Goal: Task Accomplishment & Management: Complete application form

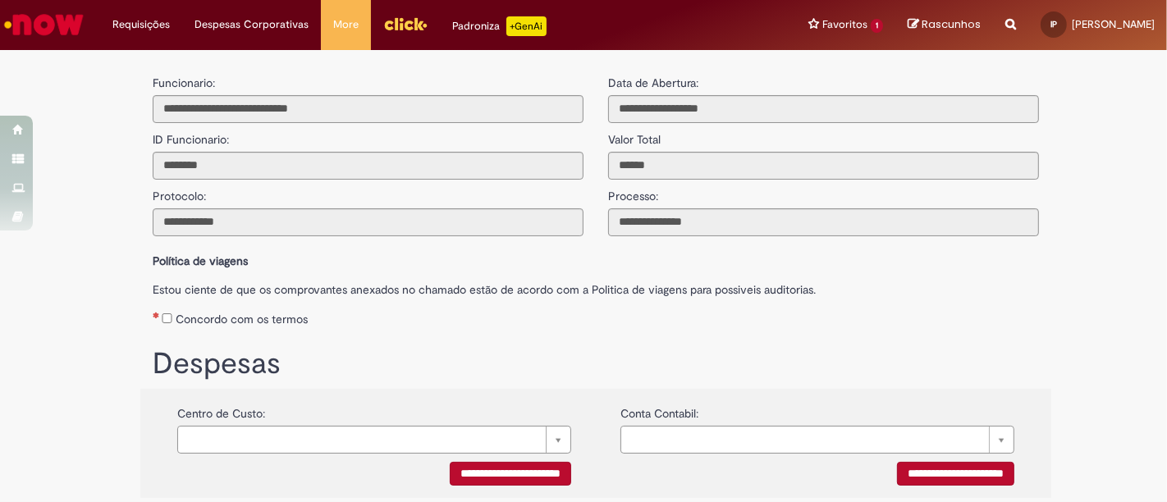
scroll to position [420, 0]
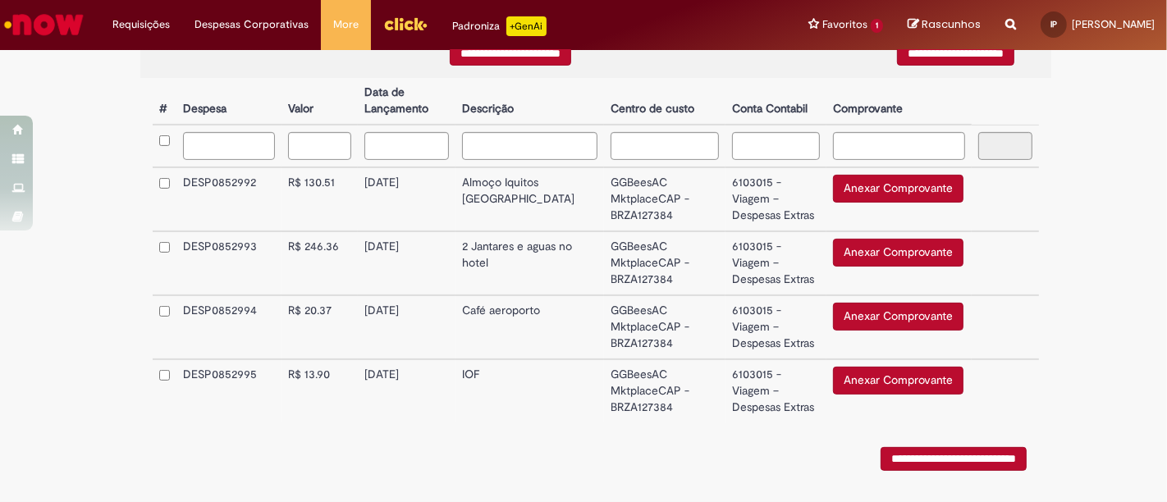
click at [893, 184] on button "Anexar Comprovante" at bounding box center [898, 189] width 130 height 28
click at [875, 254] on button "Anexar Comprovante" at bounding box center [898, 253] width 130 height 28
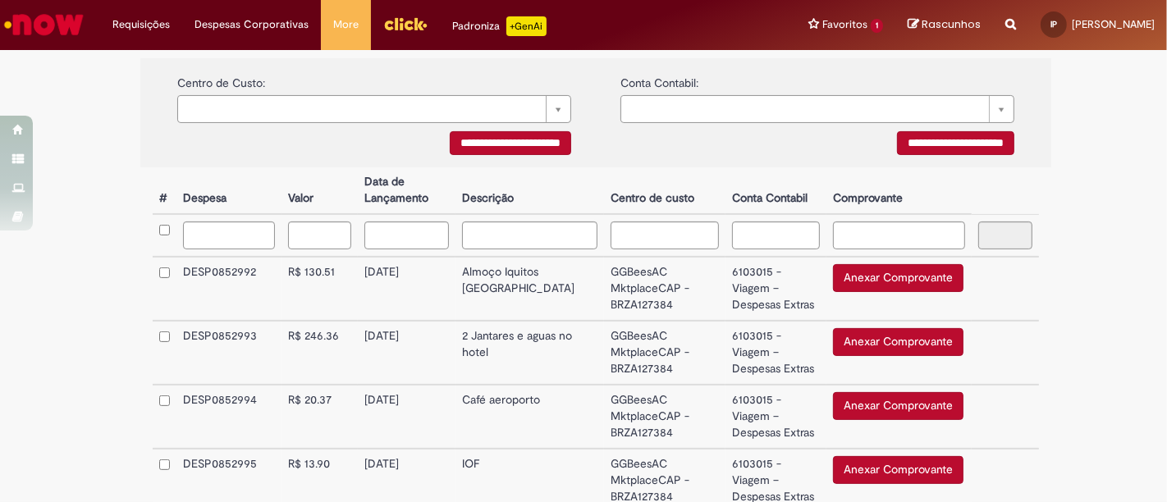
scroll to position [427, 0]
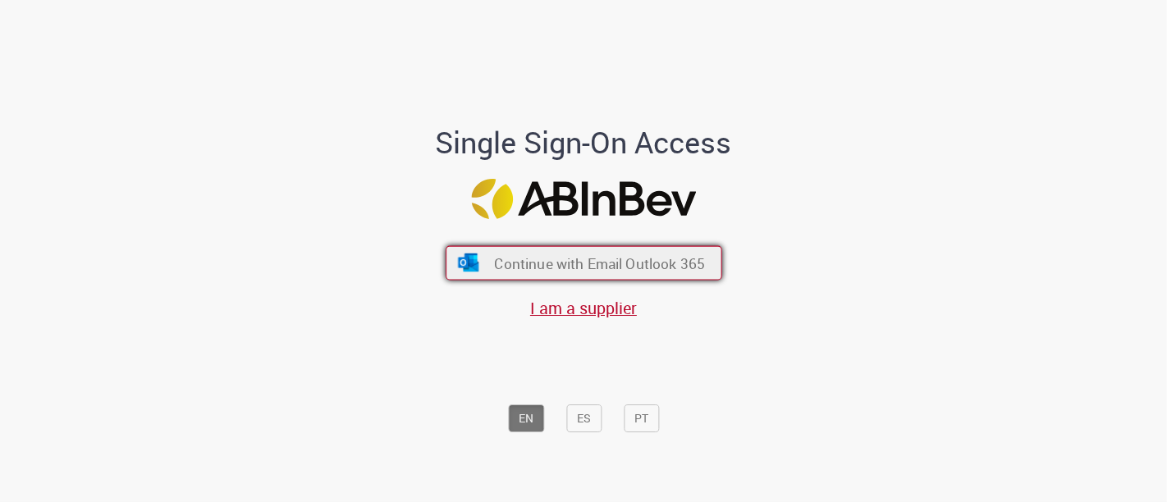
click at [606, 272] on button "Continue with Email Outlook 365" at bounding box center [584, 263] width 277 height 34
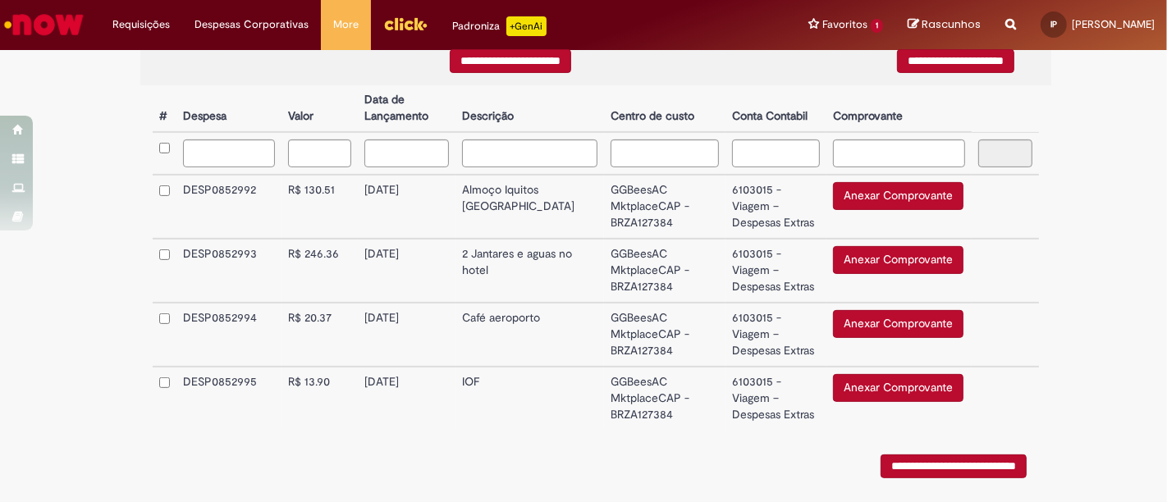
scroll to position [412, 0]
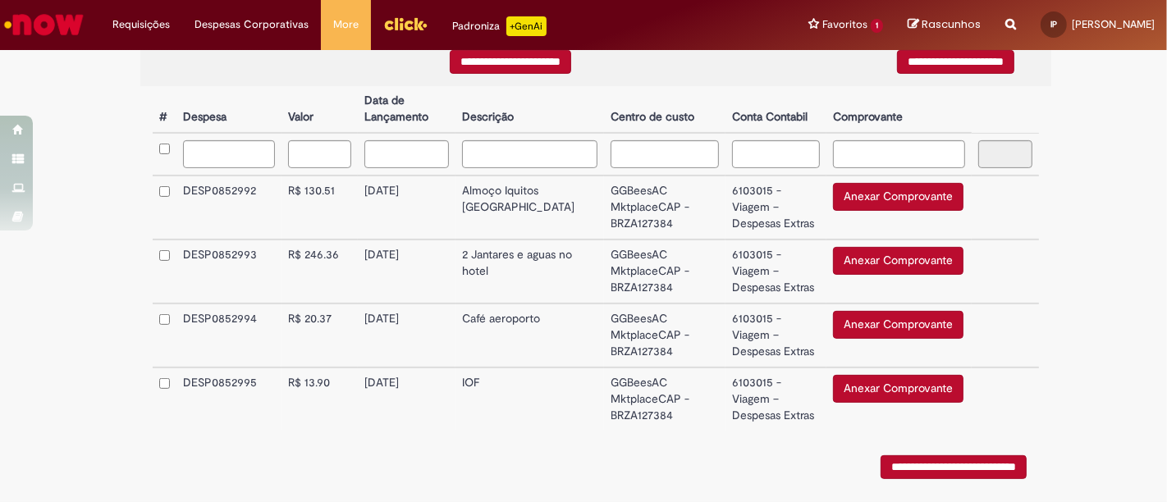
click at [912, 190] on button "Anexar Comprovante" at bounding box center [898, 197] width 130 height 28
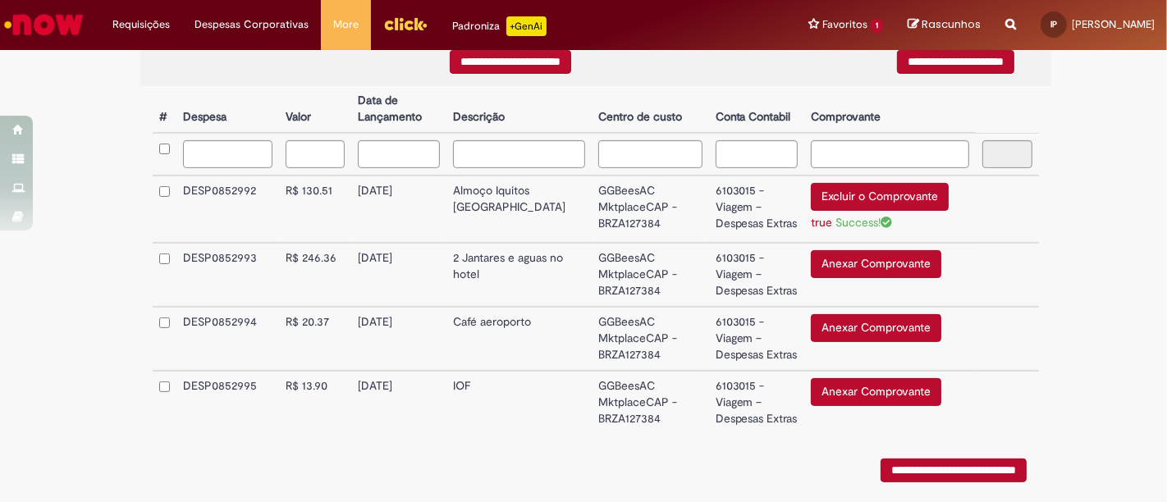
click at [858, 265] on button "Anexar Comprovante" at bounding box center [876, 264] width 130 height 28
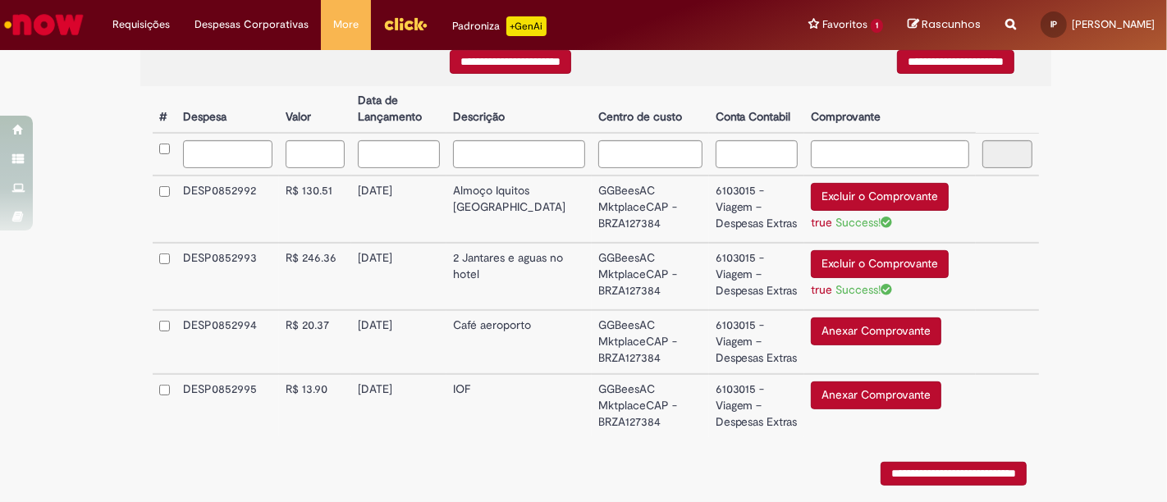
click at [859, 325] on button "Anexar Comprovante" at bounding box center [876, 332] width 130 height 28
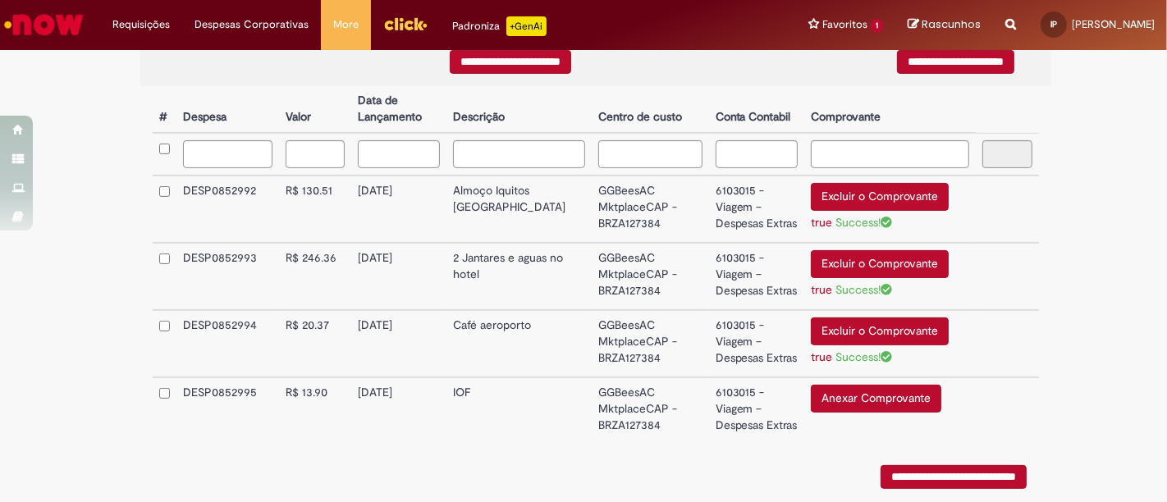
click at [849, 400] on button "Anexar Comprovante" at bounding box center [876, 399] width 130 height 28
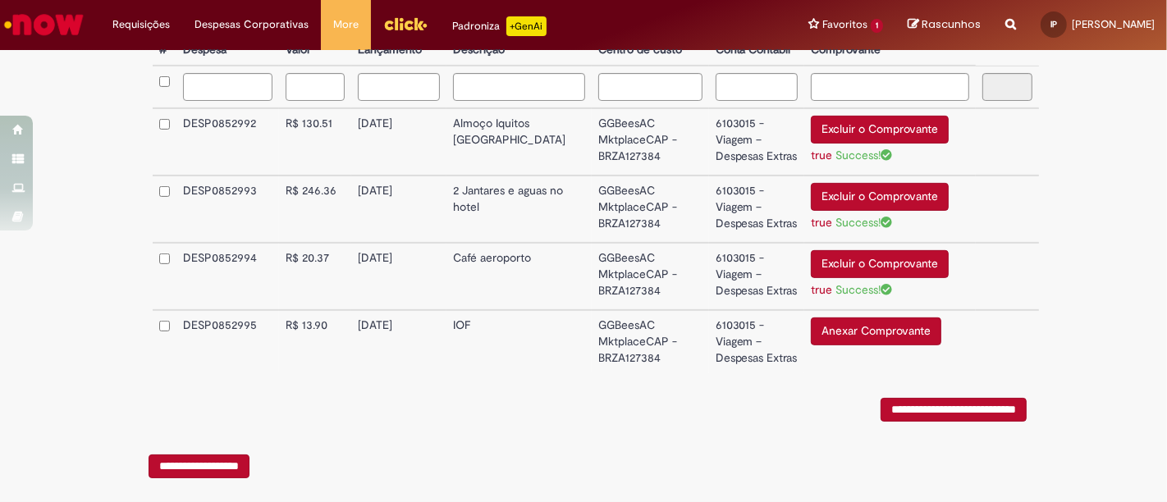
scroll to position [486, 0]
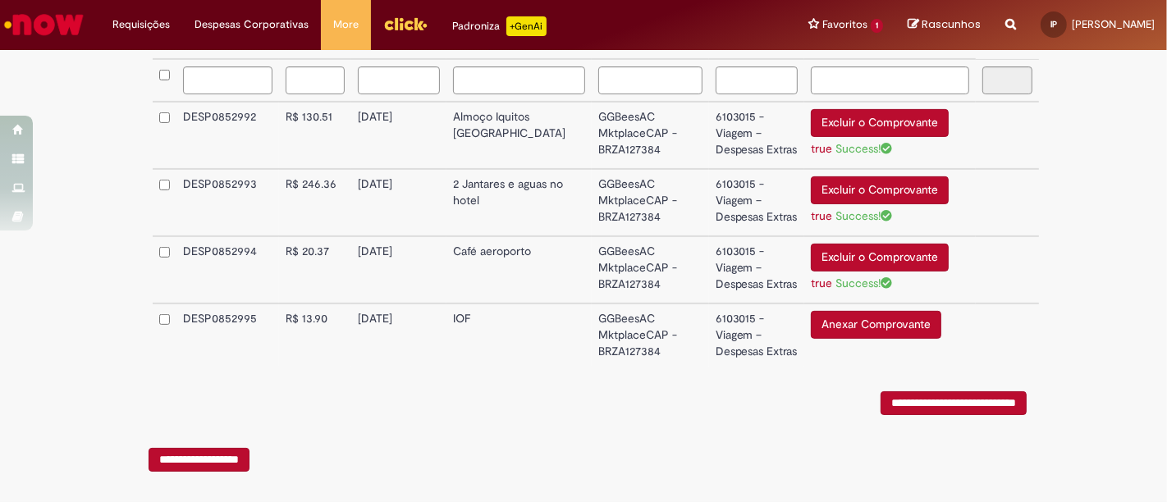
click at [879, 316] on button "Anexar Comprovante" at bounding box center [876, 325] width 130 height 28
click at [821, 324] on button "Anexar Comprovante" at bounding box center [876, 325] width 130 height 28
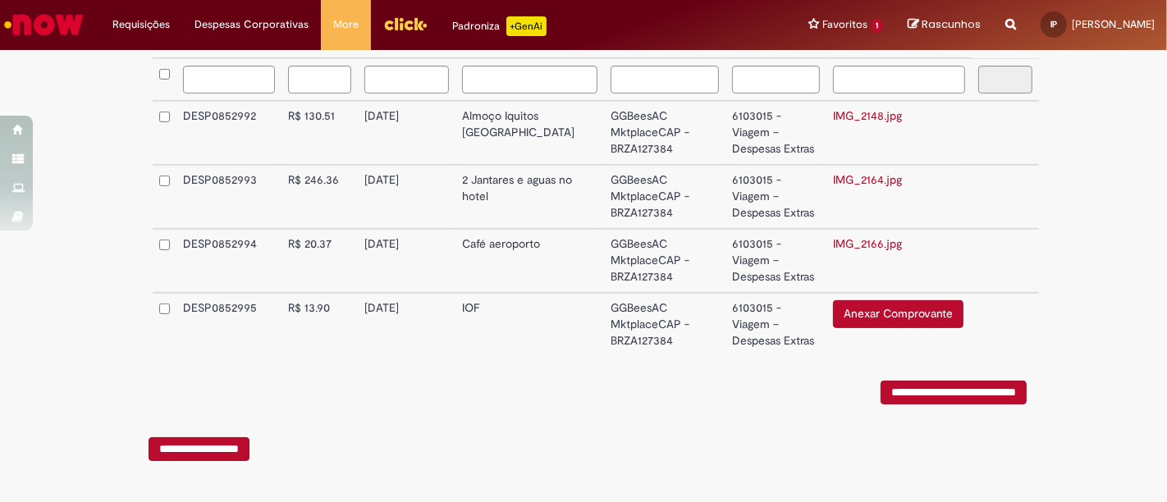
scroll to position [419, 0]
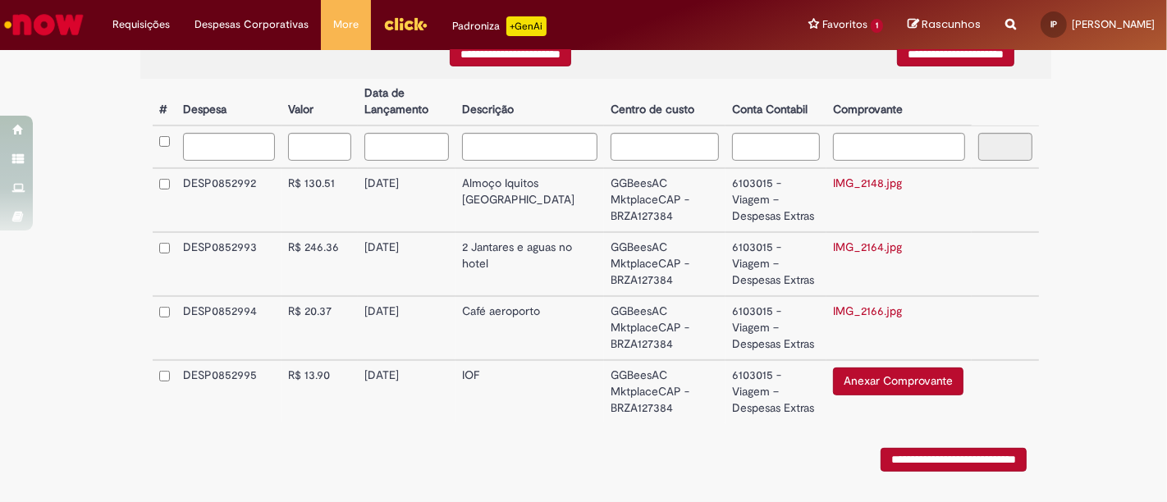
click at [855, 377] on button "Anexar Comprovante" at bounding box center [898, 382] width 130 height 28
click at [874, 378] on button "Anexar Comprovante" at bounding box center [898, 382] width 130 height 28
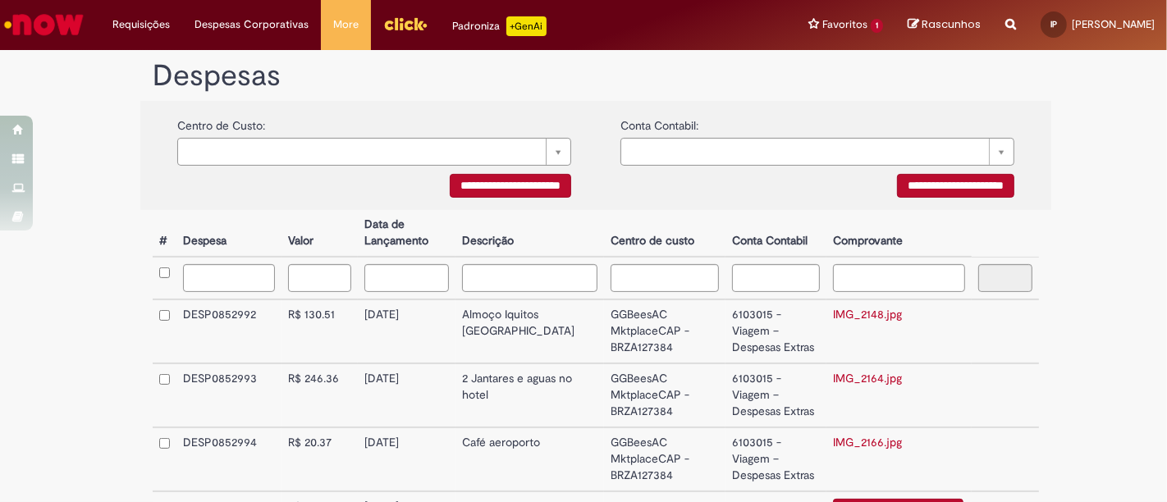
scroll to position [490, 0]
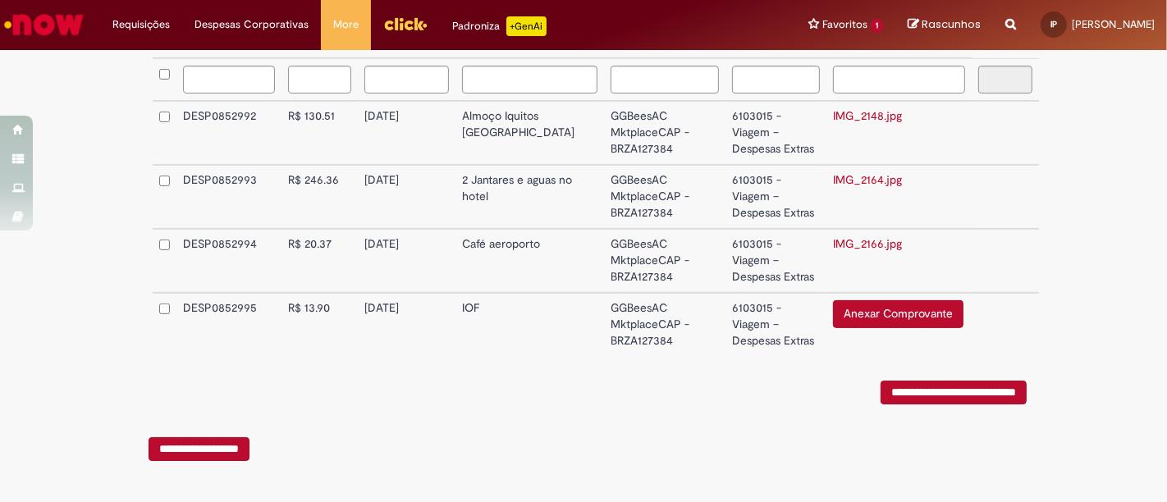
click at [844, 317] on button "Anexar Comprovante" at bounding box center [898, 314] width 130 height 28
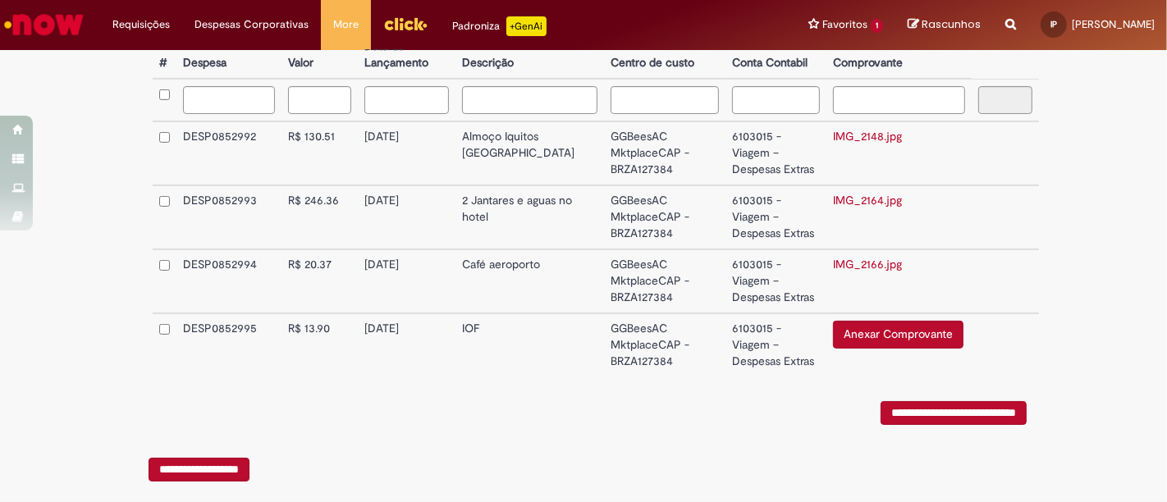
scroll to position [477, 0]
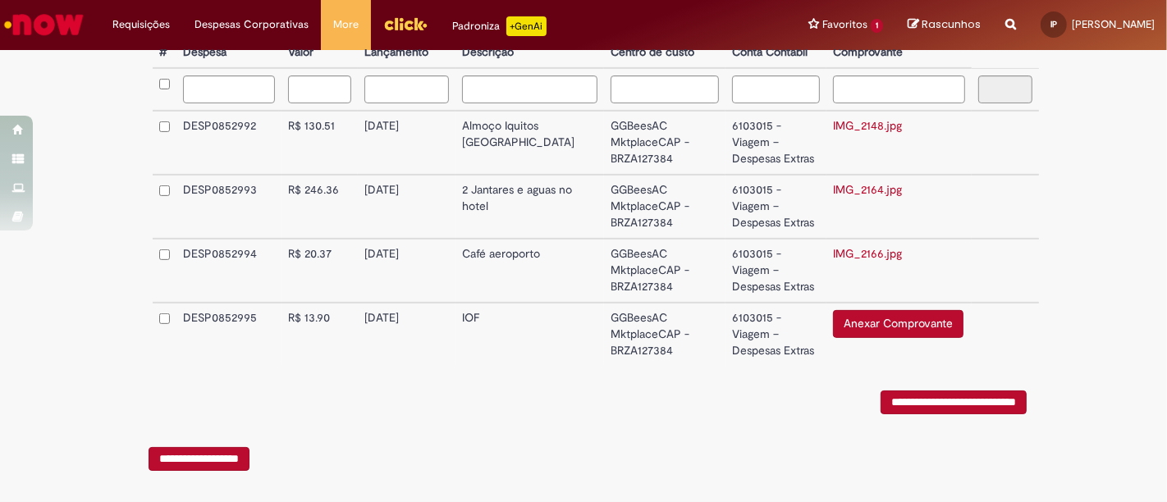
click at [992, 404] on input "**********" at bounding box center [954, 403] width 146 height 24
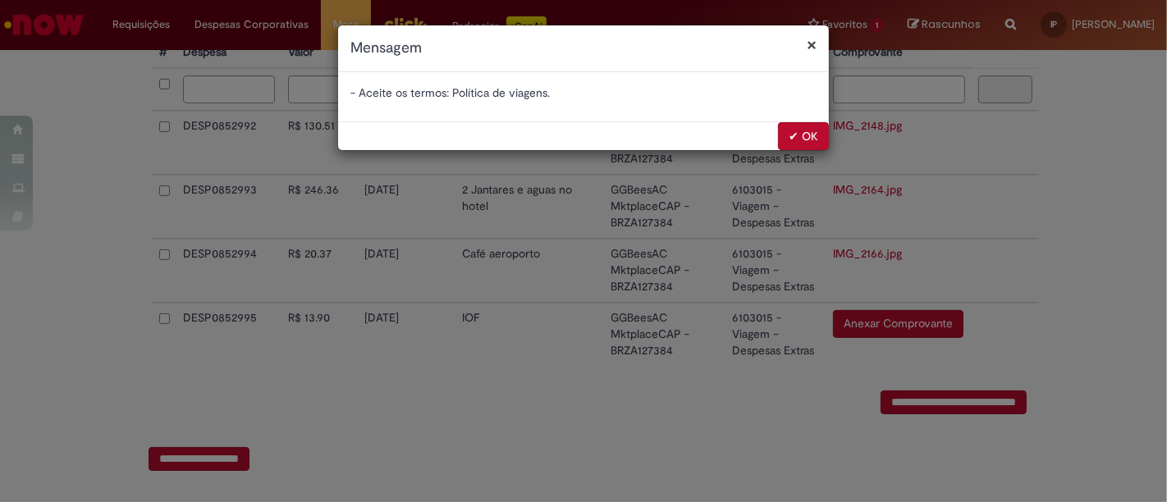
click at [823, 140] on button "✔ OK" at bounding box center [803, 136] width 51 height 28
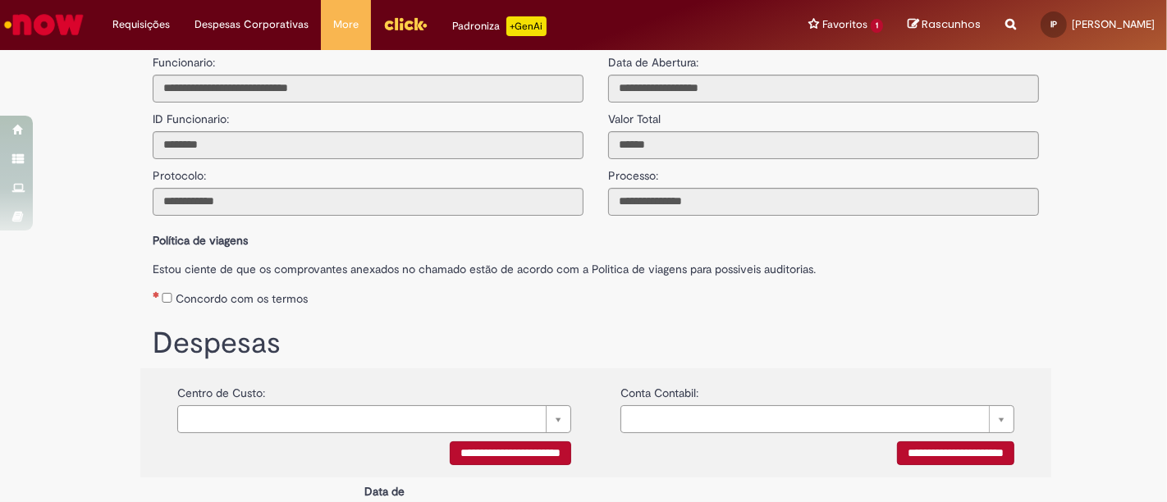
scroll to position [0, 0]
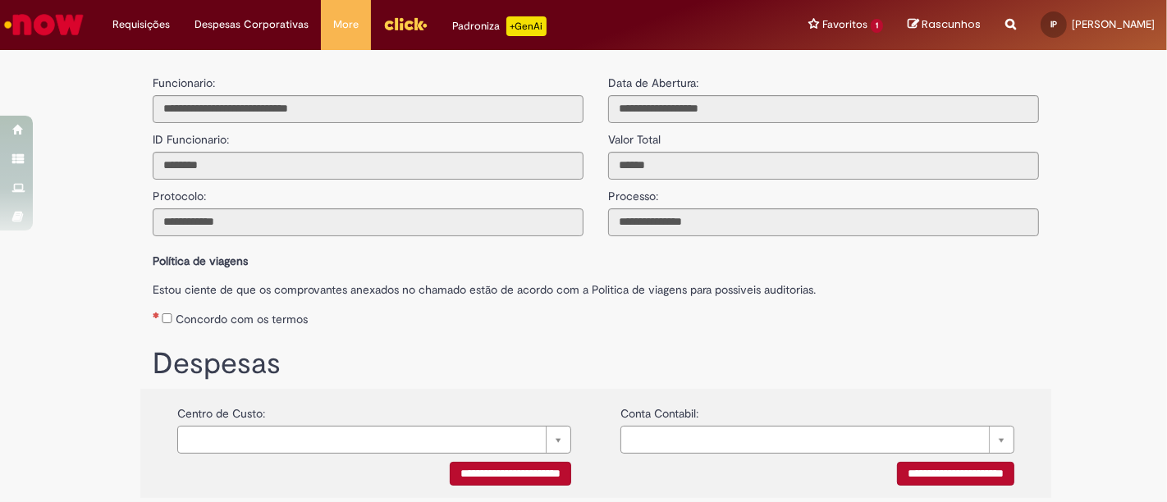
click at [255, 317] on label "Concordo com os termos" at bounding box center [242, 319] width 132 height 16
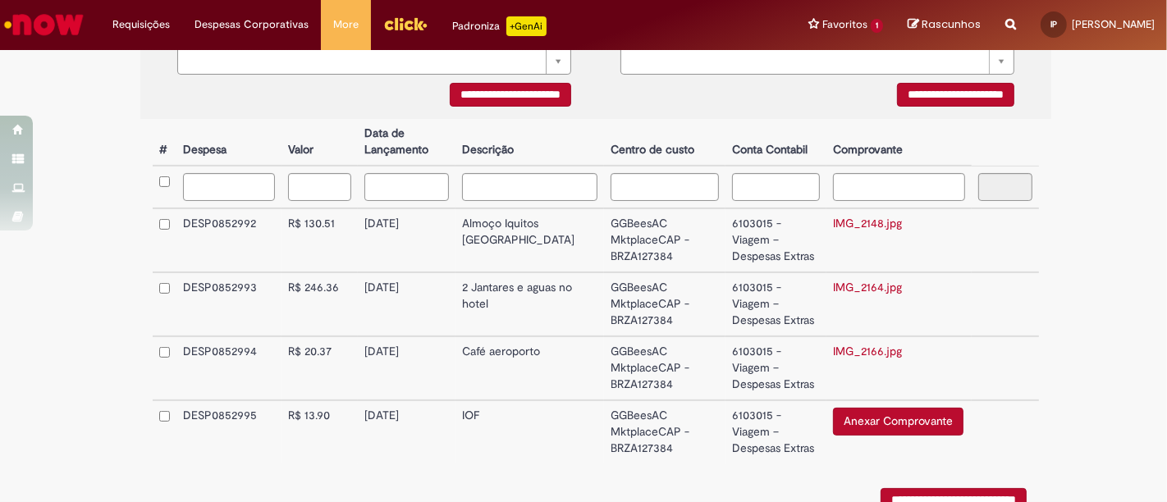
scroll to position [490, 0]
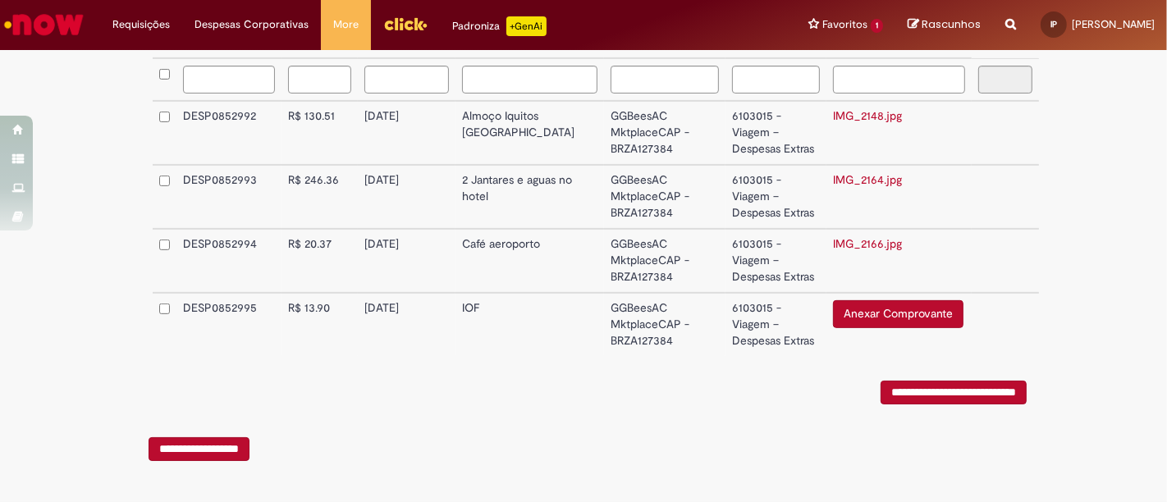
click at [905, 400] on input "**********" at bounding box center [954, 393] width 146 height 24
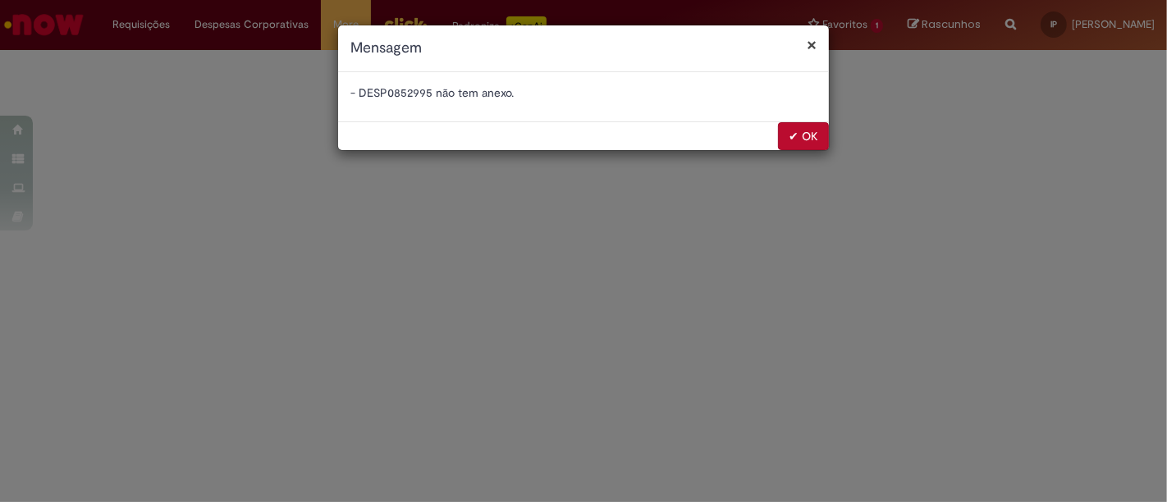
scroll to position [0, 0]
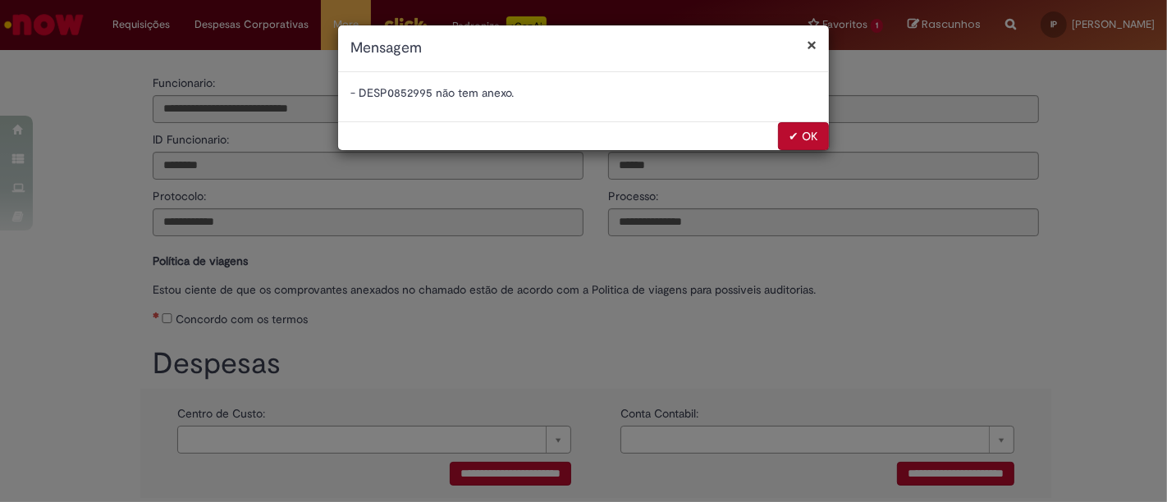
click at [801, 130] on button "✔ OK" at bounding box center [803, 136] width 51 height 28
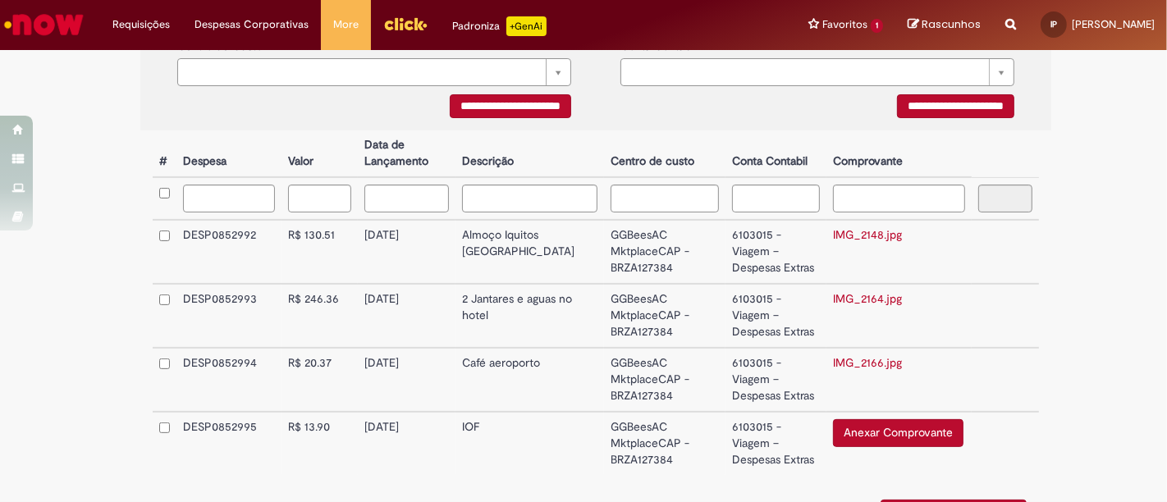
scroll to position [414, 0]
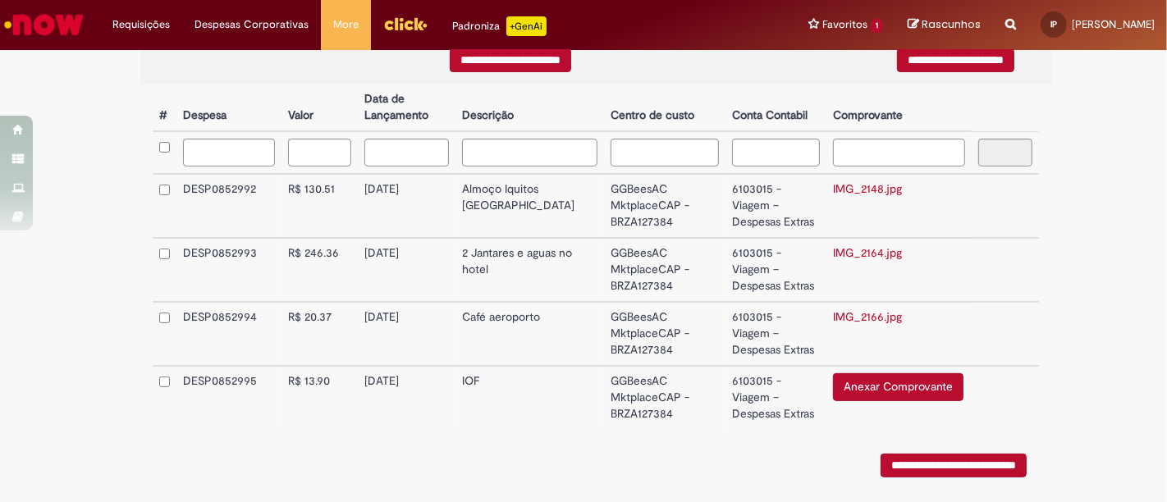
click at [862, 381] on button "Anexar Comprovante" at bounding box center [898, 387] width 130 height 28
click at [839, 380] on button "Anexar Comprovante" at bounding box center [898, 387] width 130 height 28
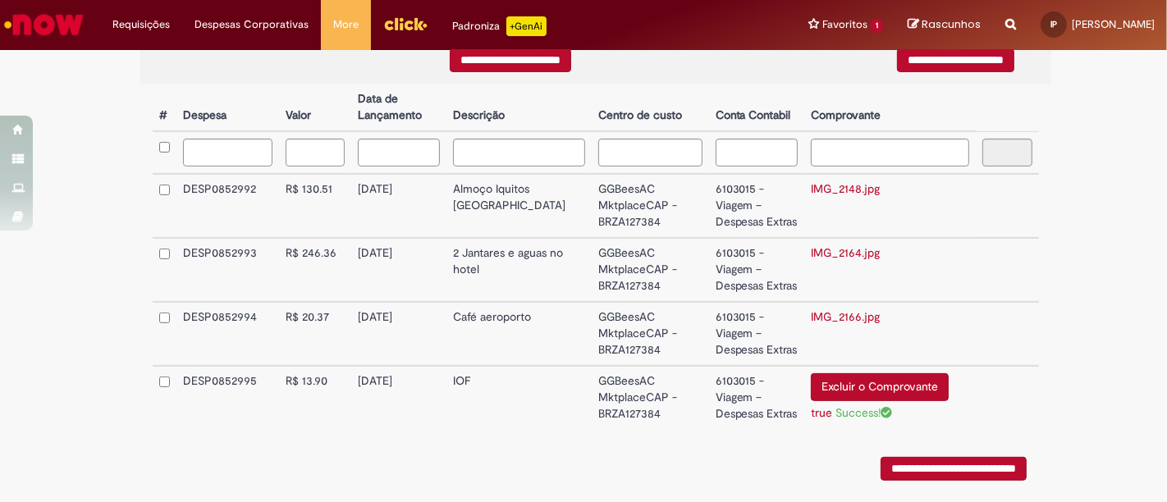
click at [949, 464] on input "**********" at bounding box center [954, 469] width 146 height 24
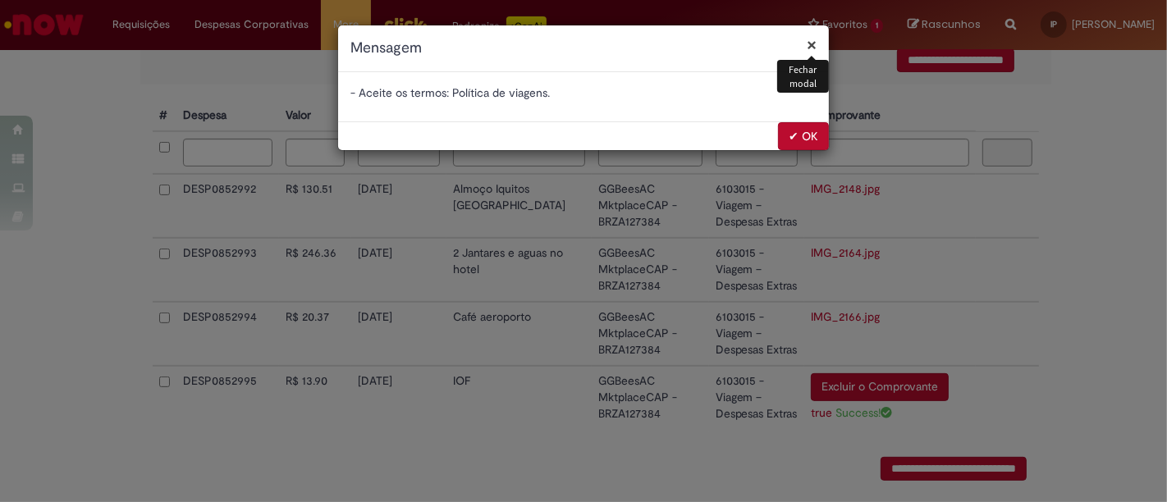
click at [803, 144] on button "✔ OK" at bounding box center [803, 136] width 51 height 28
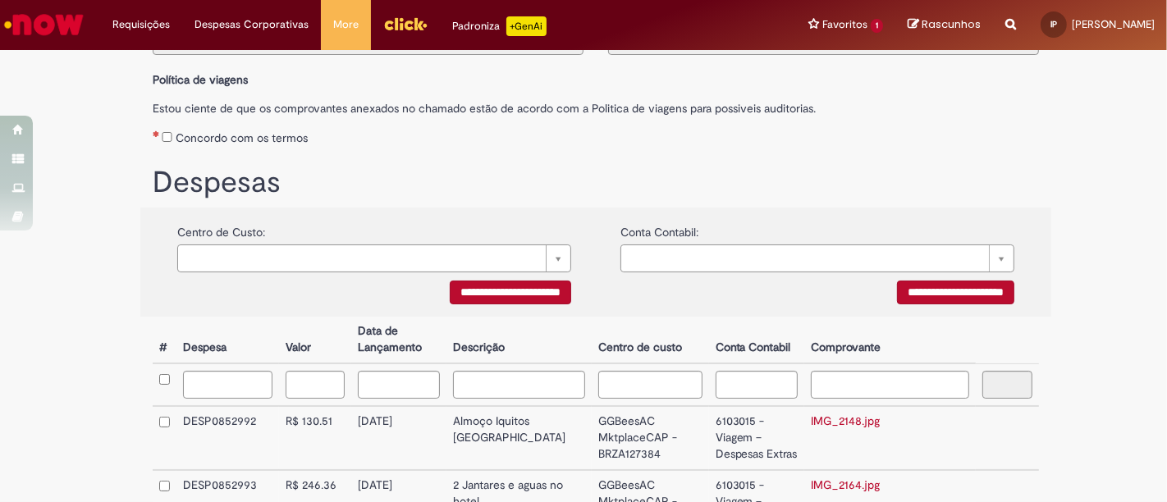
scroll to position [178, 0]
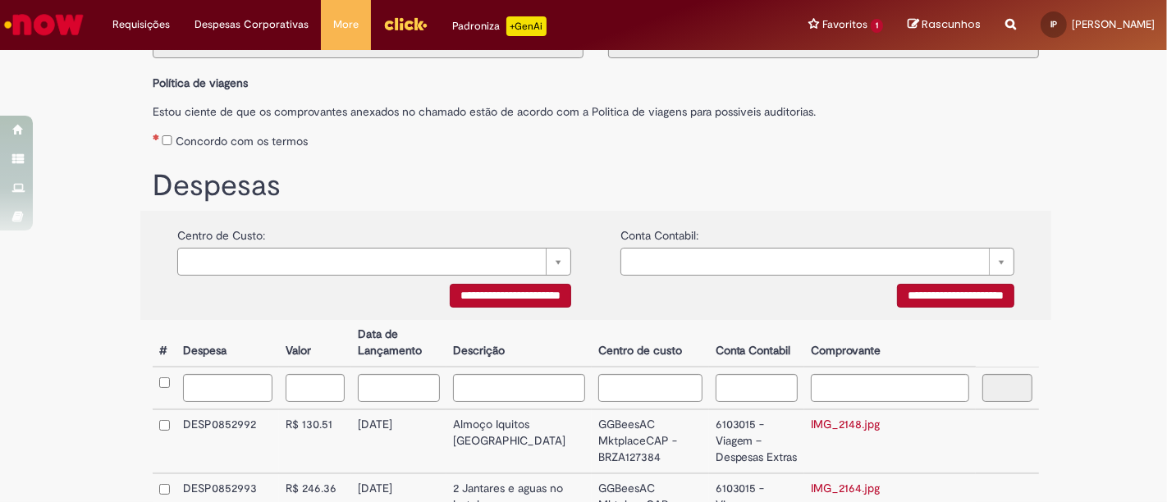
click at [190, 144] on label "Concordo com os termos" at bounding box center [242, 141] width 132 height 16
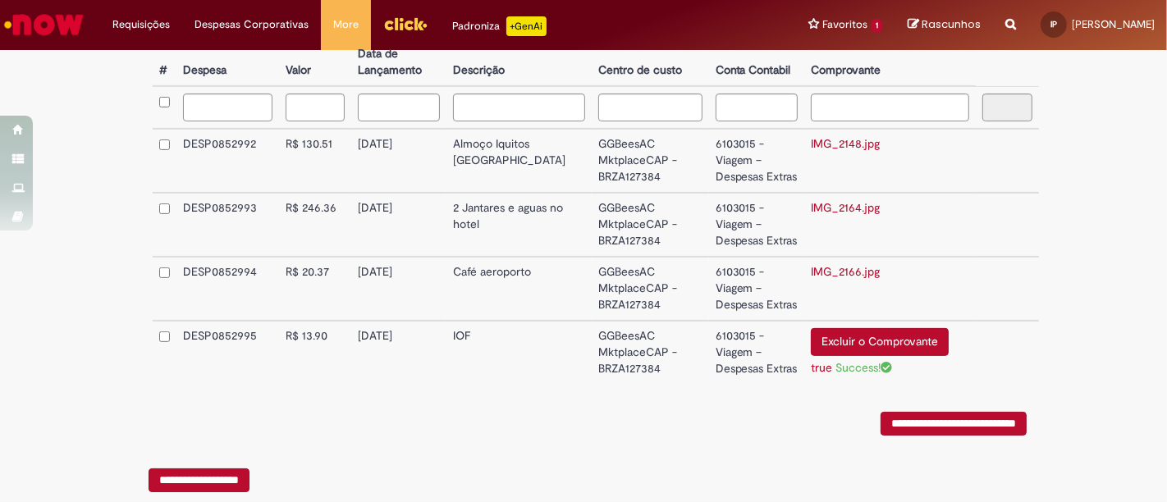
scroll to position [492, 0]
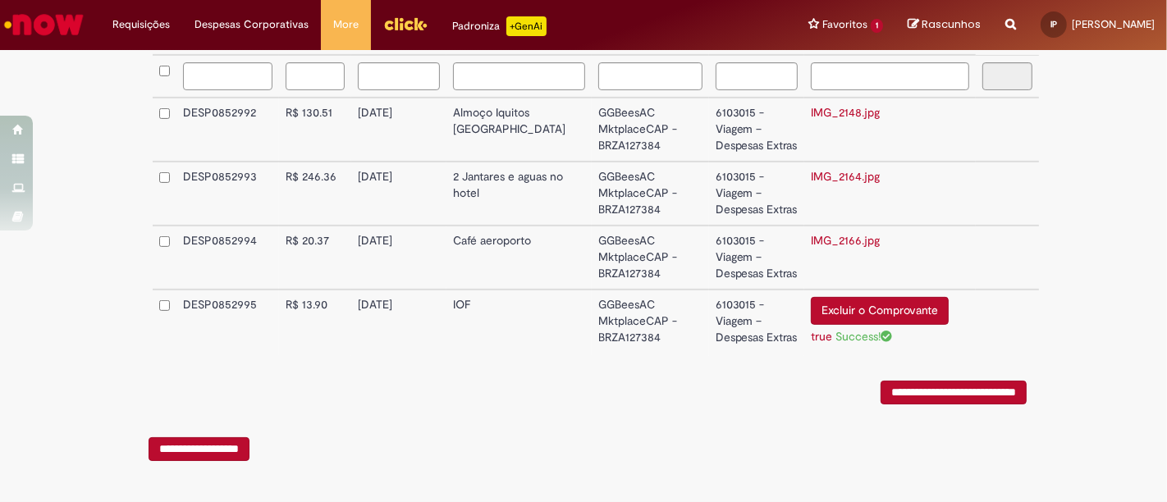
click at [894, 402] on input "**********" at bounding box center [954, 393] width 146 height 24
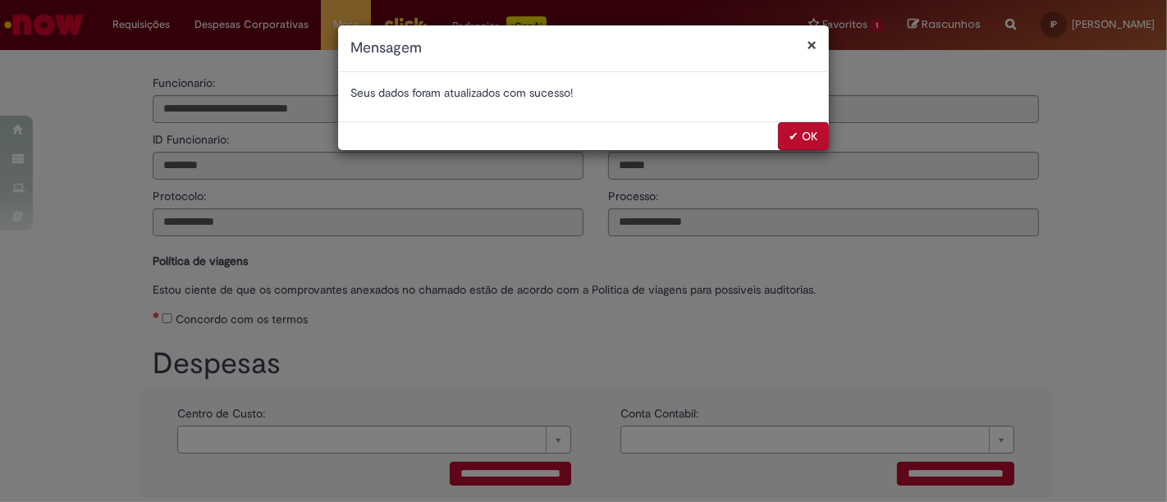
click at [813, 137] on button "✔ OK" at bounding box center [803, 136] width 51 height 28
